Goal: Information Seeking & Learning: Learn about a topic

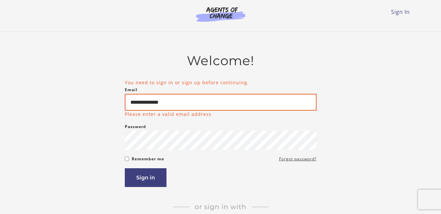
click at [168, 102] on input "**********" at bounding box center [221, 102] width 192 height 17
type input "**********"
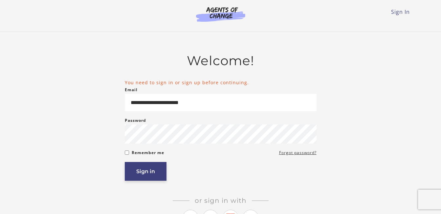
click at [149, 171] on button "Sign in" at bounding box center [146, 171] width 42 height 19
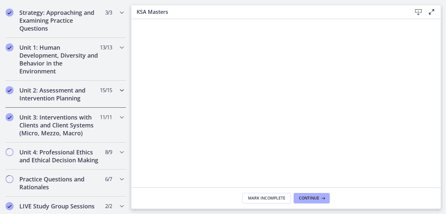
scroll to position [397, 0]
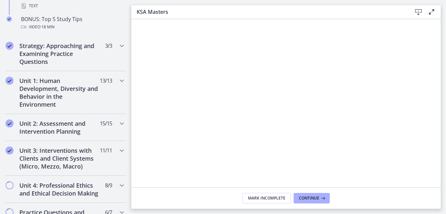
click at [431, 12] on icon at bounding box center [432, 12] width 8 height 8
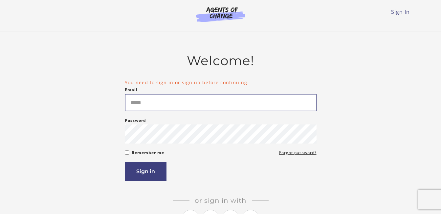
click at [133, 106] on input "Email" at bounding box center [221, 102] width 192 height 17
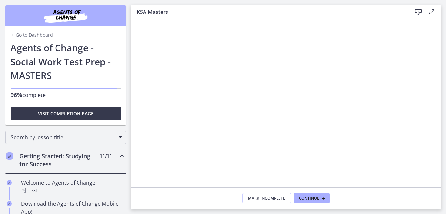
click at [18, 35] on link "Go to Dashboard" at bounding box center [32, 35] width 42 height 7
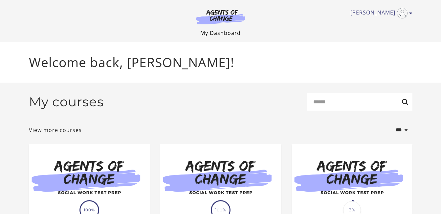
click at [222, 34] on link "My Dashboard" at bounding box center [220, 32] width 40 height 7
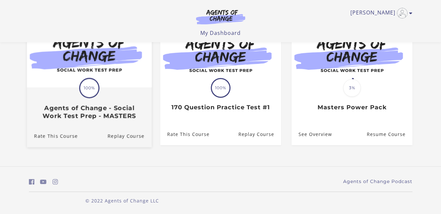
scroll to position [81, 0]
click at [70, 109] on h3 "Agents of Change - Social Work Test Prep - MASTERS" at bounding box center [89, 111] width 110 height 15
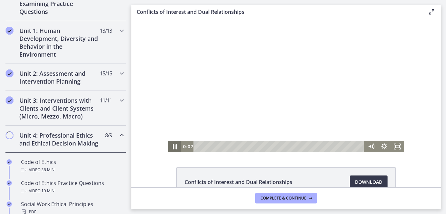
click at [173, 147] on icon "Pause" at bounding box center [175, 146] width 4 height 5
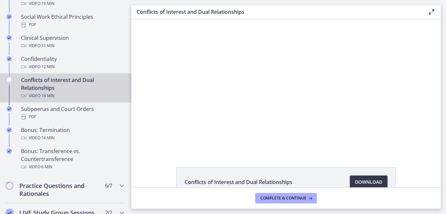
scroll to position [187, 0]
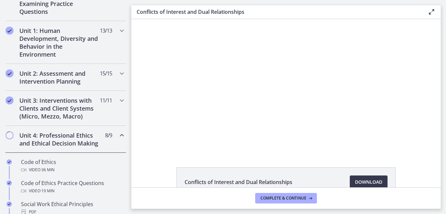
click at [118, 136] on icon "Chapters" at bounding box center [122, 135] width 8 height 8
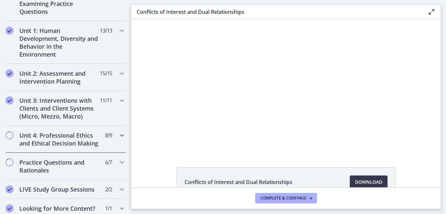
click at [118, 136] on icon "Chapters" at bounding box center [122, 135] width 8 height 8
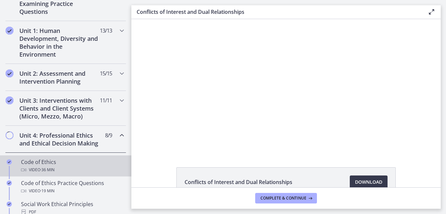
click at [43, 170] on div "Code of Ethics Video · 36 min" at bounding box center [72, 166] width 102 height 16
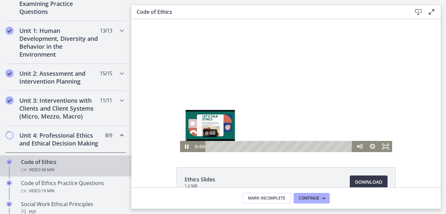
click at [210, 146] on div "0:00" at bounding box center [279, 146] width 139 height 11
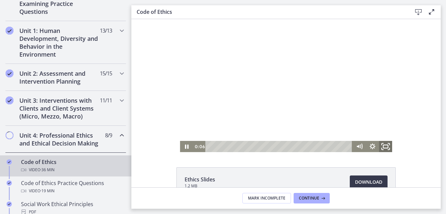
click at [384, 146] on icon "Fullscreen" at bounding box center [386, 146] width 16 height 13
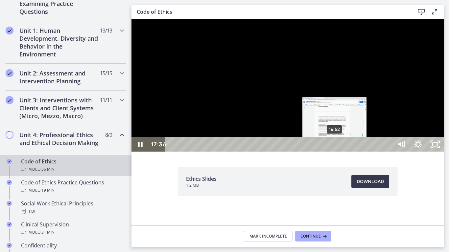
click at [335, 152] on div "16:52" at bounding box center [279, 144] width 217 height 14
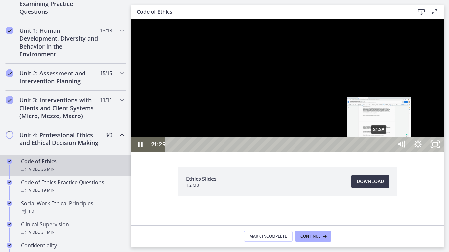
click at [379, 152] on div "21:29" at bounding box center [279, 144] width 217 height 14
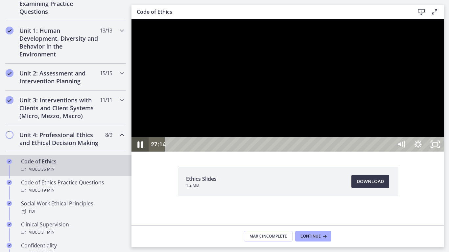
click at [138, 148] on icon "Pause" at bounding box center [140, 145] width 6 height 7
click at [138, 153] on icon "Play Video" at bounding box center [140, 144] width 20 height 17
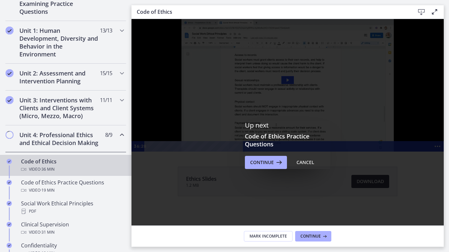
click at [354, 127] on div "Click for sound @keyframes VOLUME_SMALL_WAVE_FLASH { 0% { opacity: 0; } 33% { o…" at bounding box center [287, 85] width 312 height 133
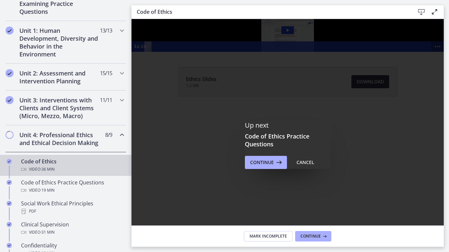
click at [431, 52] on icon "Show more buttons" at bounding box center [437, 46] width 12 height 11
click at [418, 52] on icon "Fullscreen" at bounding box center [424, 46] width 12 height 11
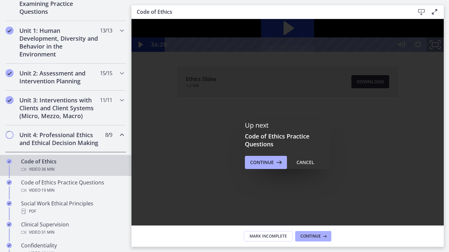
click at [438, 47] on rect "Unfullscreen" at bounding box center [435, 45] width 6 height 4
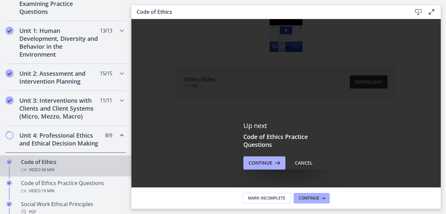
click at [370, 82] on div "Up next Code of Ethics Practice Questions Continue Cancel" at bounding box center [285, 145] width 309 height 252
click at [297, 163] on div "Cancel" at bounding box center [304, 163] width 18 height 8
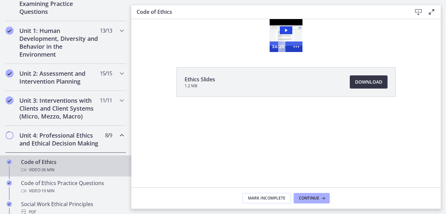
click at [368, 81] on span "Download Opens in a new window" at bounding box center [368, 82] width 27 height 8
click at [307, 196] on span "Continue" at bounding box center [309, 197] width 20 height 5
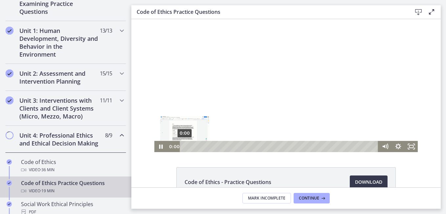
click at [185, 146] on div "0:00" at bounding box center [280, 146] width 191 height 11
click at [407, 146] on icon "Fullscreen" at bounding box center [411, 146] width 13 height 11
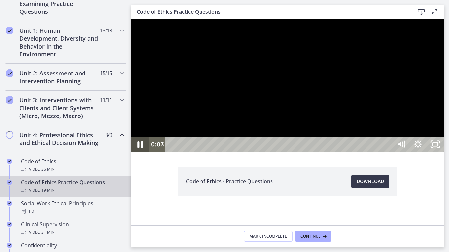
click at [136, 153] on icon "Pause" at bounding box center [140, 144] width 20 height 17
click at [141, 153] on icon "Play Video" at bounding box center [140, 144] width 20 height 17
click at [141, 148] on icon "Pause" at bounding box center [140, 145] width 6 height 7
click at [141, 152] on icon "Play Video" at bounding box center [140, 144] width 17 height 14
click at [142, 148] on icon "Pause" at bounding box center [140, 145] width 6 height 7
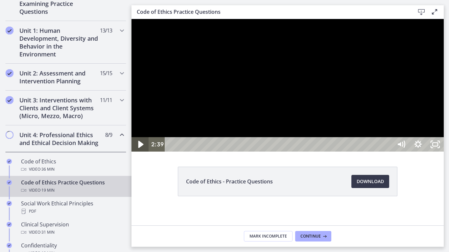
click at [142, 148] on icon "Play Video" at bounding box center [140, 144] width 5 height 7
click at [142, 147] on icon "Pause" at bounding box center [140, 145] width 5 height 6
click at [142, 148] on icon "Play Video" at bounding box center [140, 144] width 5 height 7
click at [141, 148] on icon "Pause" at bounding box center [140, 145] width 6 height 7
click at [141, 148] on icon "Play Video" at bounding box center [140, 144] width 5 height 7
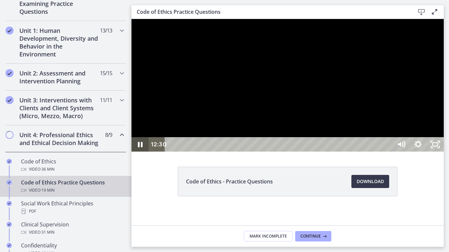
click at [141, 152] on icon "Pause" at bounding box center [139, 144] width 17 height 14
click at [141, 147] on icon "Play Video" at bounding box center [140, 145] width 4 height 6
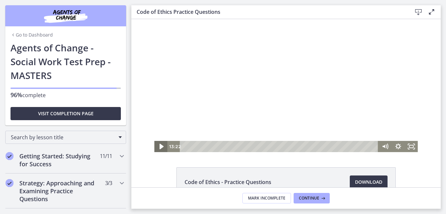
click at [157, 145] on icon "Play Video" at bounding box center [161, 146] width 16 height 13
click at [410, 146] on icon "Fullscreen" at bounding box center [411, 146] width 13 height 11
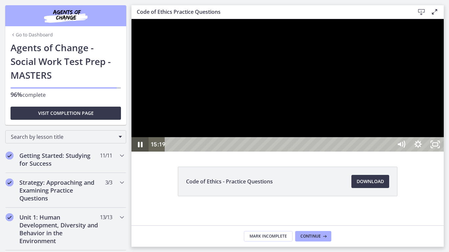
click at [141, 147] on icon "Pause" at bounding box center [140, 145] width 5 height 6
click at [141, 147] on icon "Play Video" at bounding box center [140, 145] width 4 height 6
click at [141, 152] on icon "Pause" at bounding box center [139, 144] width 17 height 14
click at [141, 148] on icon "Play Video" at bounding box center [140, 144] width 5 height 7
click at [445, 153] on icon "Unfullscreen" at bounding box center [435, 144] width 20 height 17
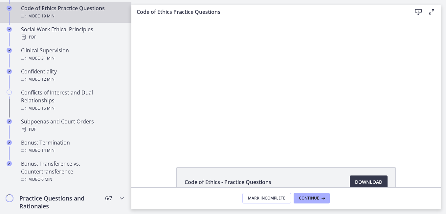
scroll to position [368, 0]
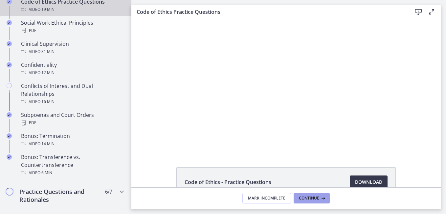
click at [309, 197] on span "Continue" at bounding box center [309, 197] width 20 height 5
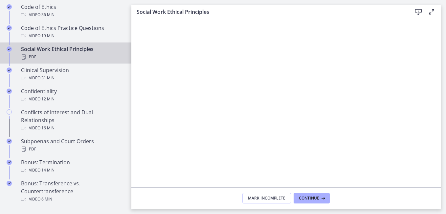
scroll to position [328, 0]
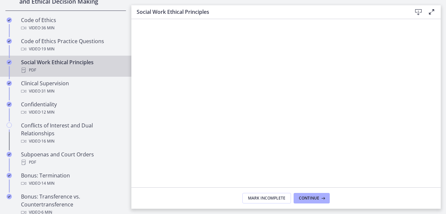
click at [419, 13] on icon at bounding box center [419, 12] width 8 height 8
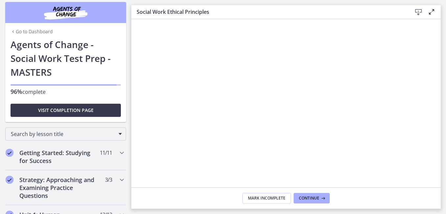
scroll to position [0, 0]
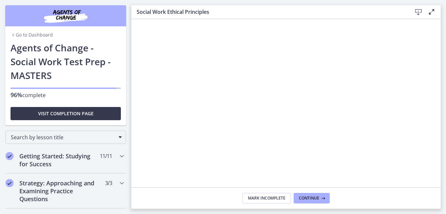
click at [40, 35] on link "Go to Dashboard" at bounding box center [32, 35] width 42 height 7
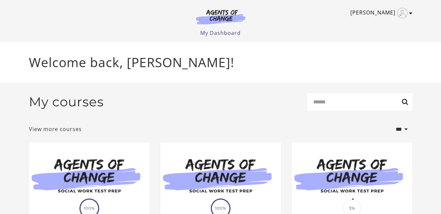
click at [410, 14] on icon "Toggle menu" at bounding box center [410, 13] width 3 height 5
click at [373, 45] on link "Sign Out" at bounding box center [385, 46] width 58 height 11
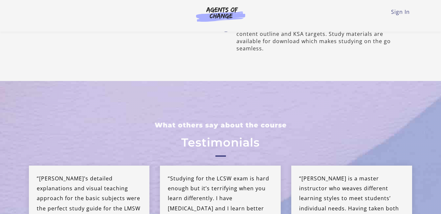
scroll to position [1495, 0]
